Goal: Task Accomplishment & Management: Manage account settings

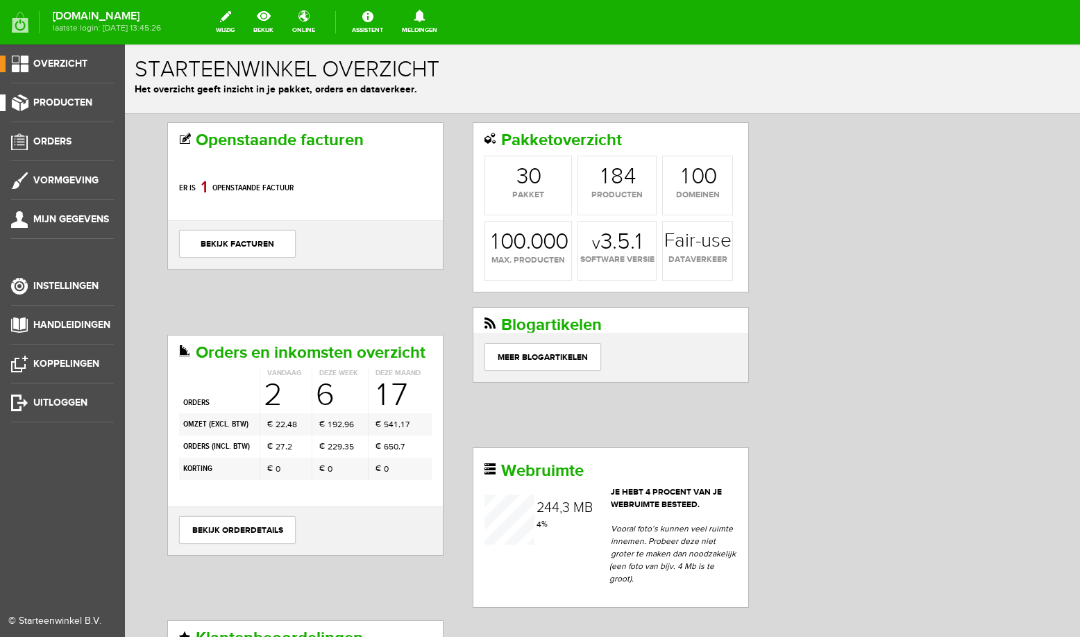
click at [74, 103] on span "Producten" at bounding box center [62, 103] width 59 height 12
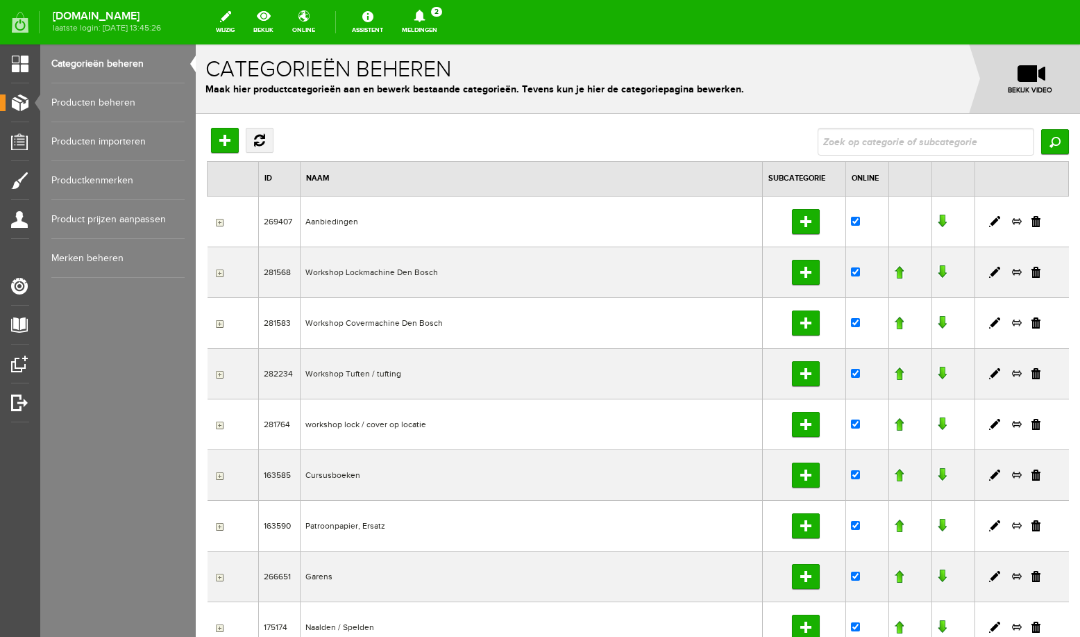
click at [116, 110] on link "Producten beheren" at bounding box center [117, 102] width 133 height 39
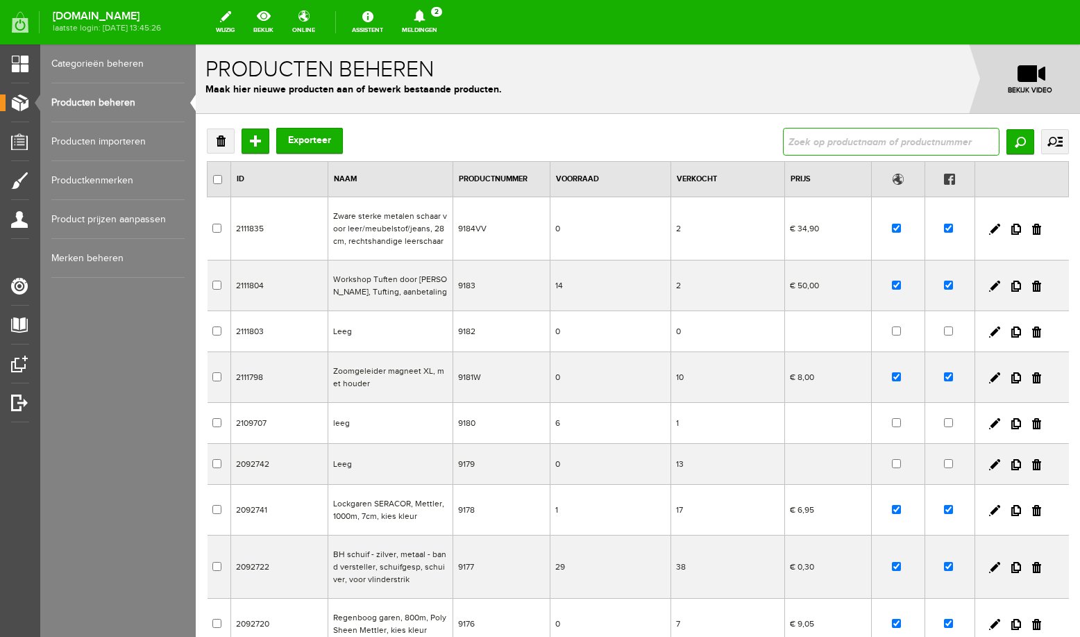
click at [813, 140] on input "text" at bounding box center [891, 142] width 217 height 28
type input "magne"
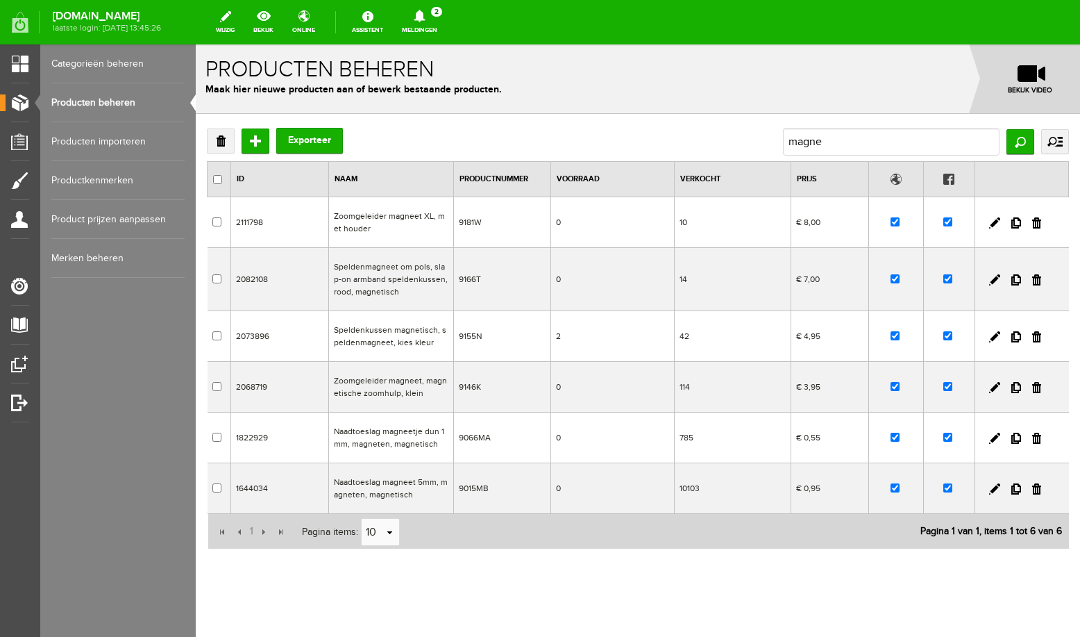
click at [409, 483] on td "Naadtoeslag magneet 5mm, magneten, magnetisch" at bounding box center [391, 488] width 125 height 51
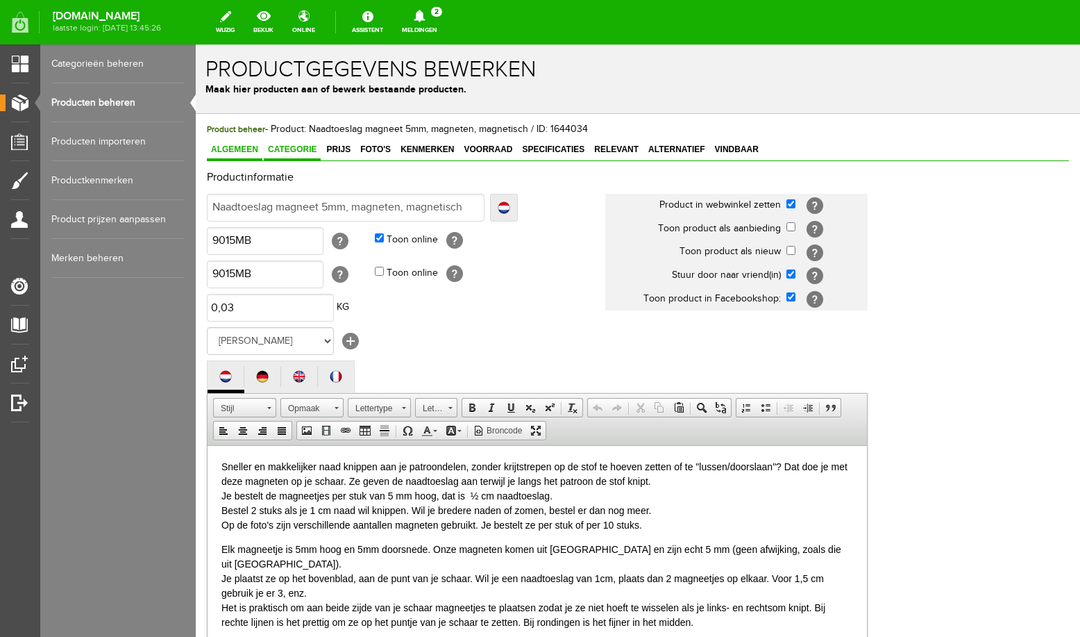
click at [297, 154] on span "Categorie" at bounding box center [292, 149] width 57 height 10
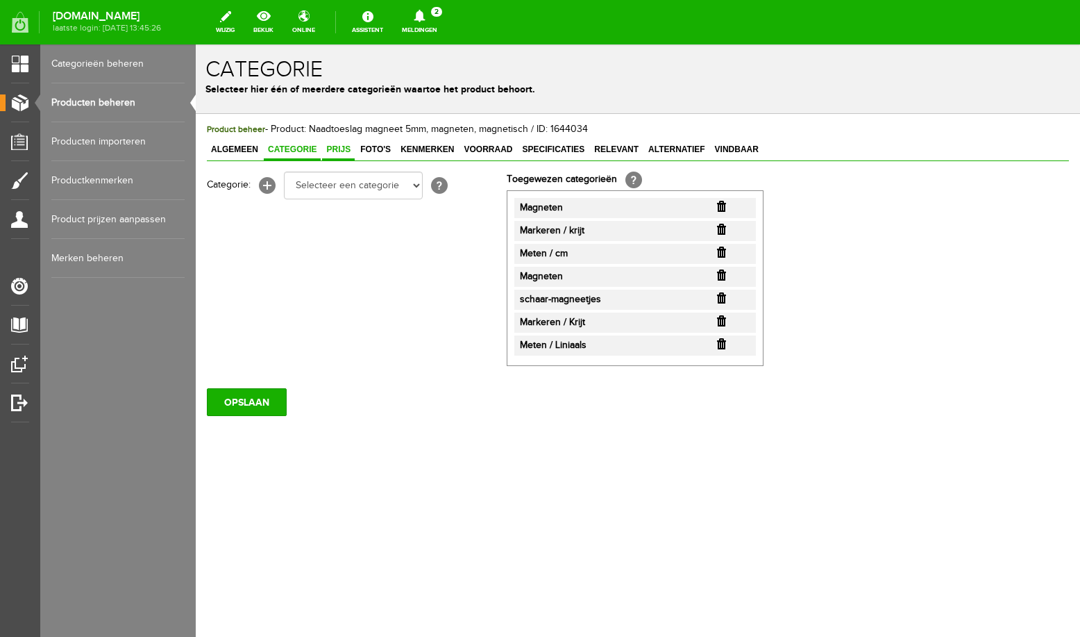
click at [338, 149] on span "Prijs" at bounding box center [338, 149] width 33 height 10
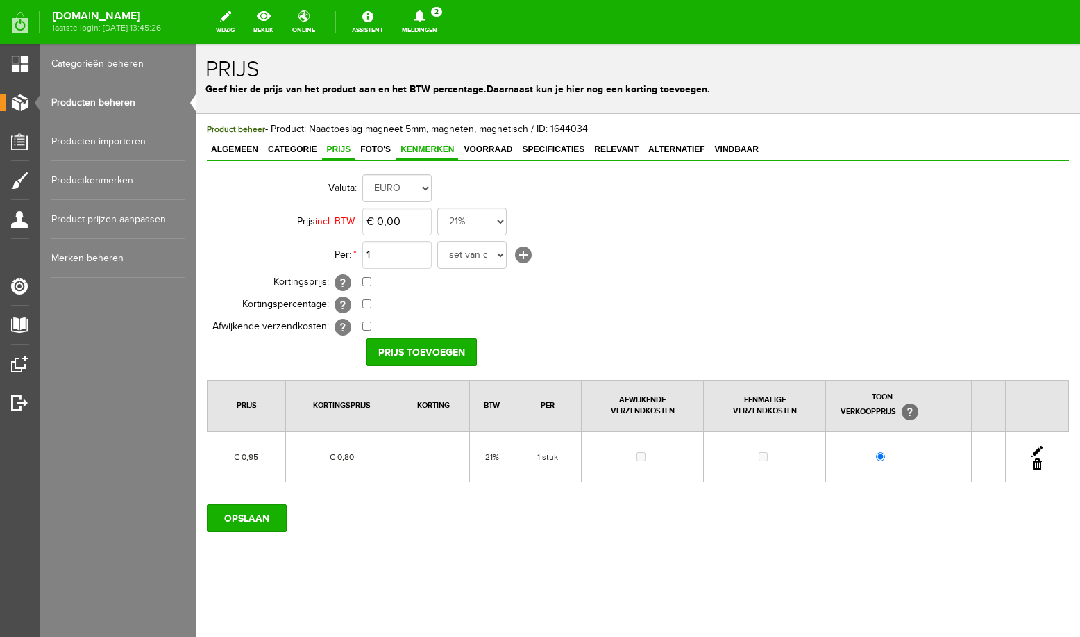
click at [457, 149] on span "Kenmerken" at bounding box center [427, 149] width 62 height 10
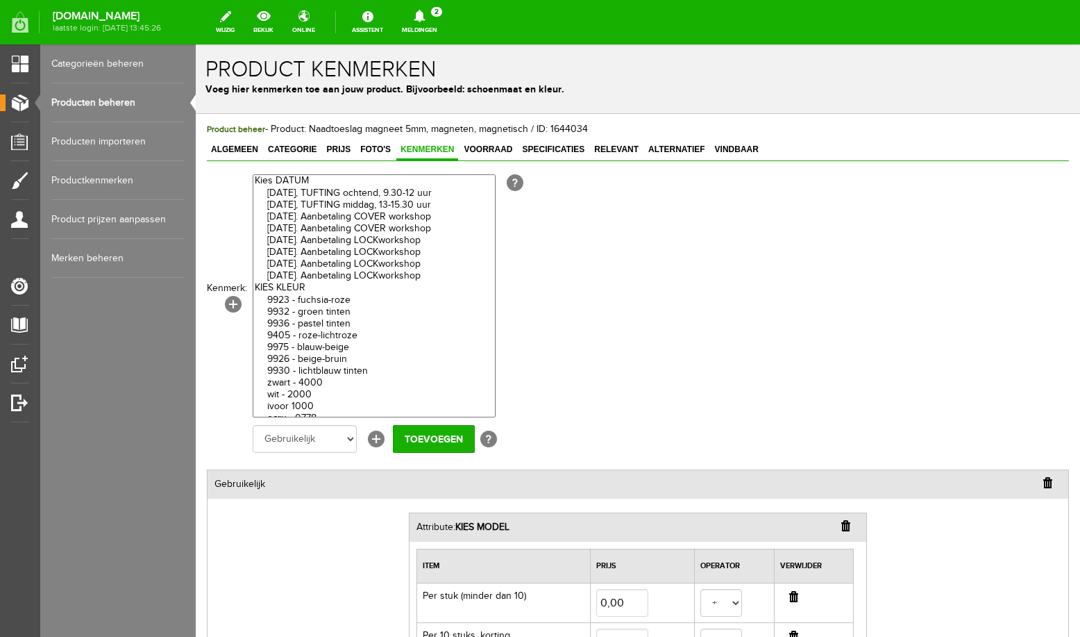
click at [426, 151] on span "Kenmerken" at bounding box center [427, 149] width 62 height 10
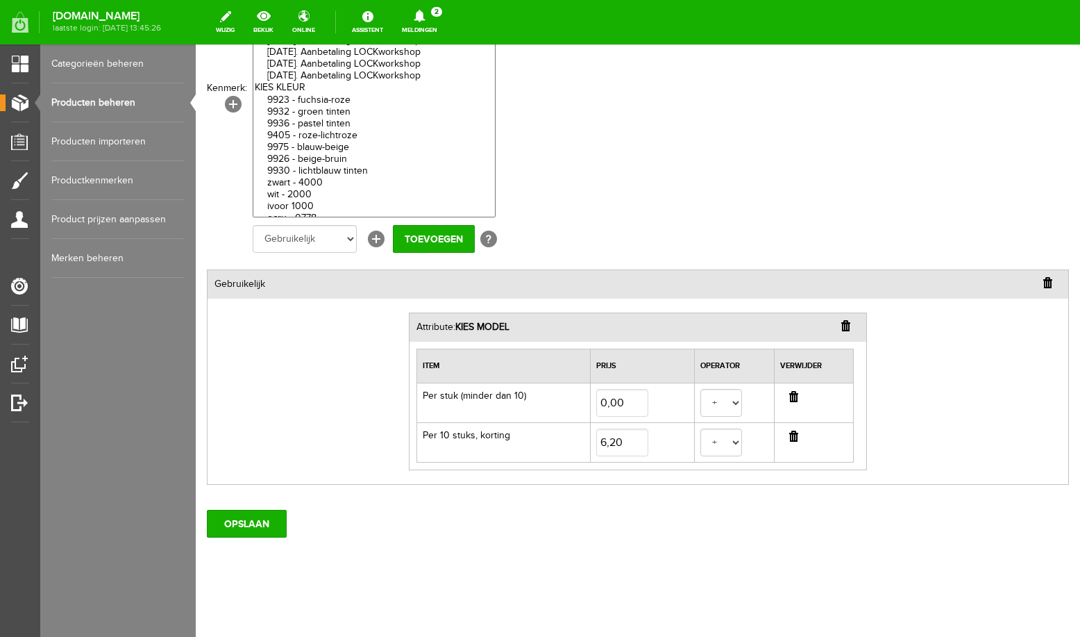
scroll to position [203, 0]
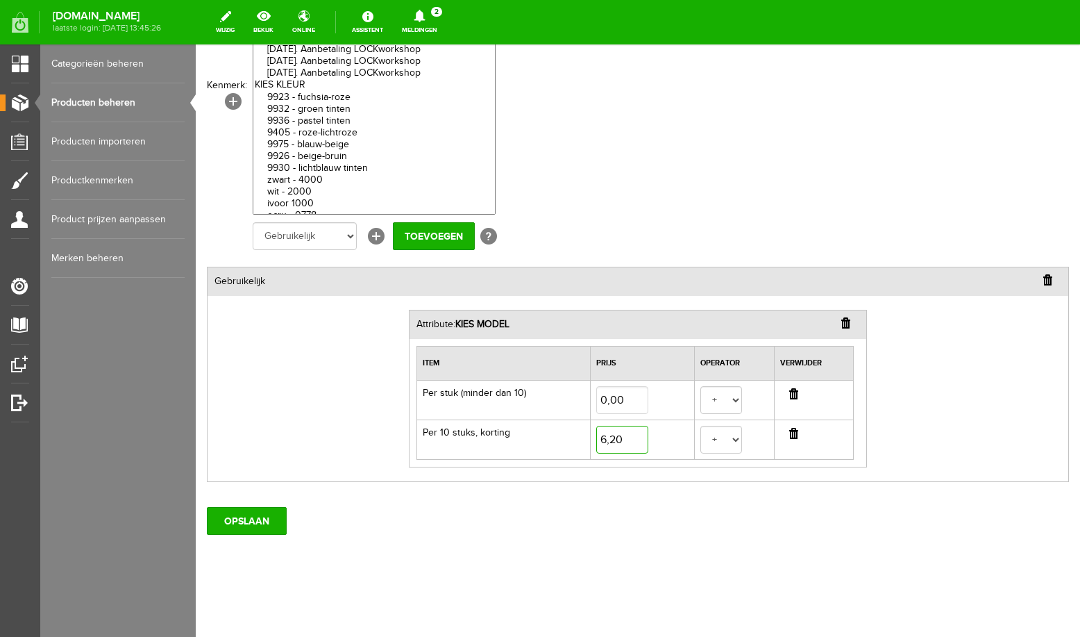
type input "6,2"
click at [615, 437] on input "6,2" at bounding box center [622, 440] width 52 height 28
type input "7"
type input "6,70"
click at [248, 519] on input "OPSLAAN" at bounding box center [247, 521] width 80 height 28
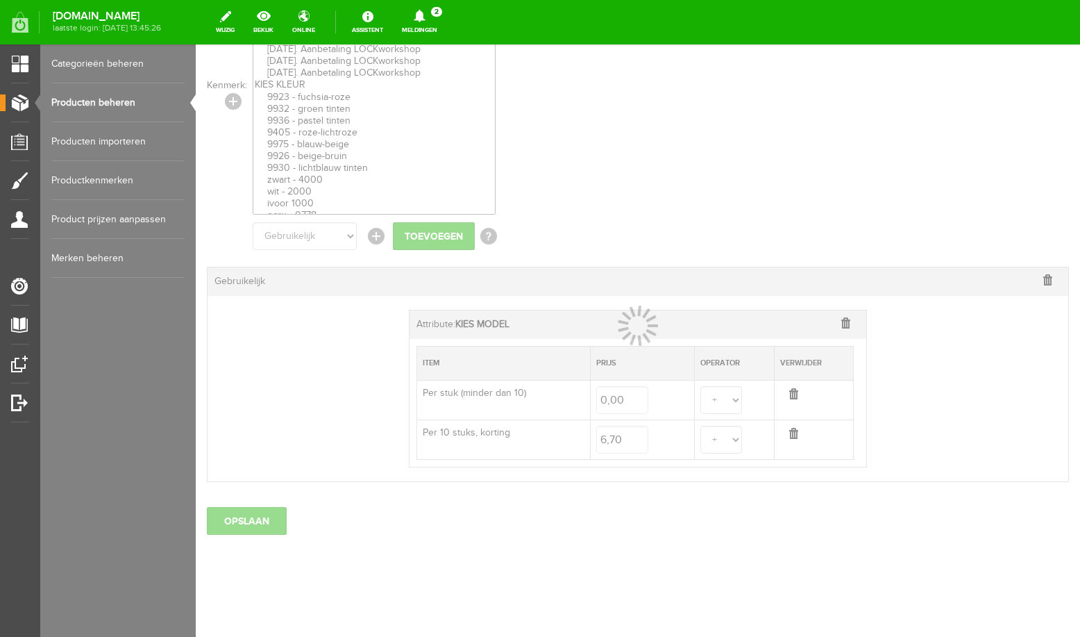
select select
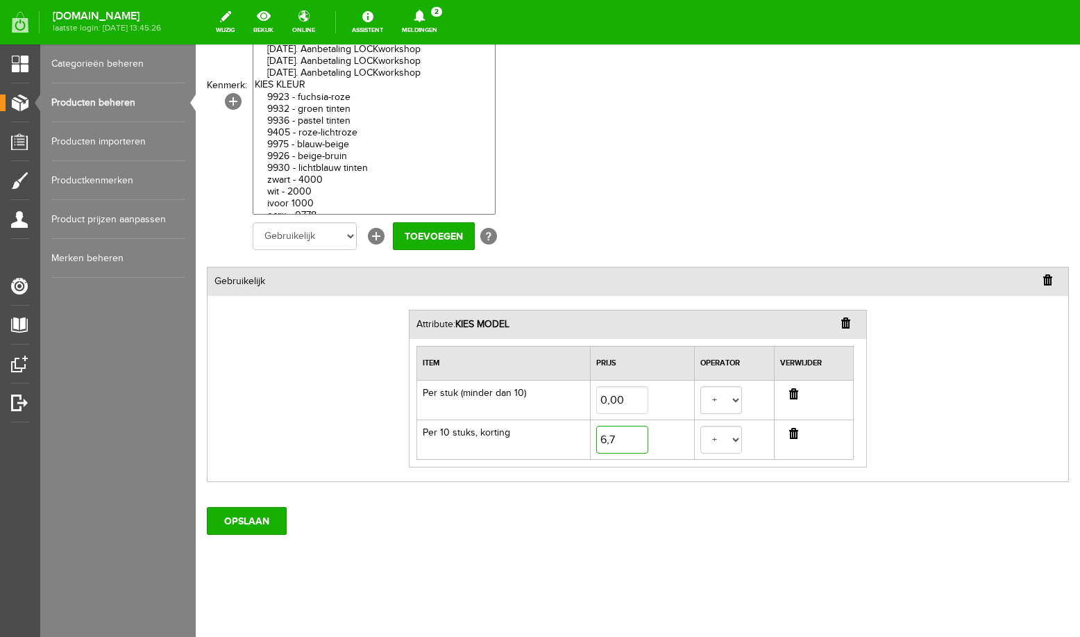
click at [616, 440] on input "6,7" at bounding box center [622, 440] width 52 height 28
type input "6,20"
click at [260, 524] on input "OPSLAAN" at bounding box center [247, 521] width 80 height 28
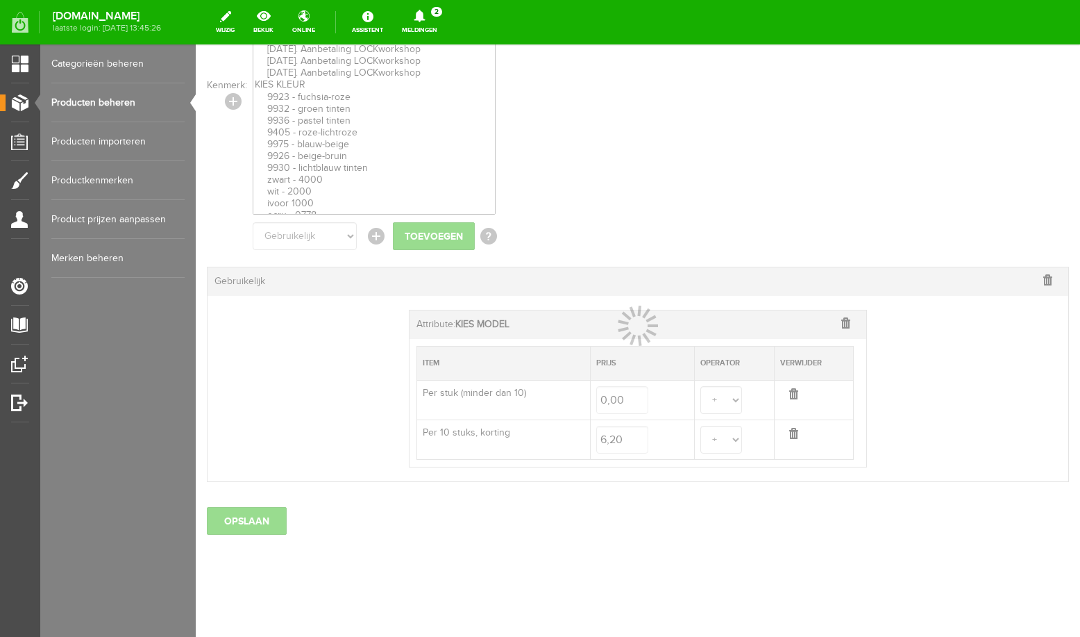
select select
